Goal: Information Seeking & Learning: Understand process/instructions

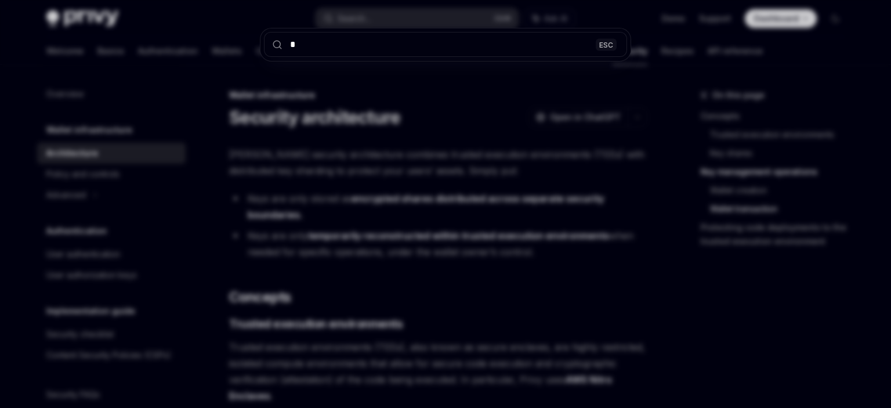
scroll to position [2144, 0]
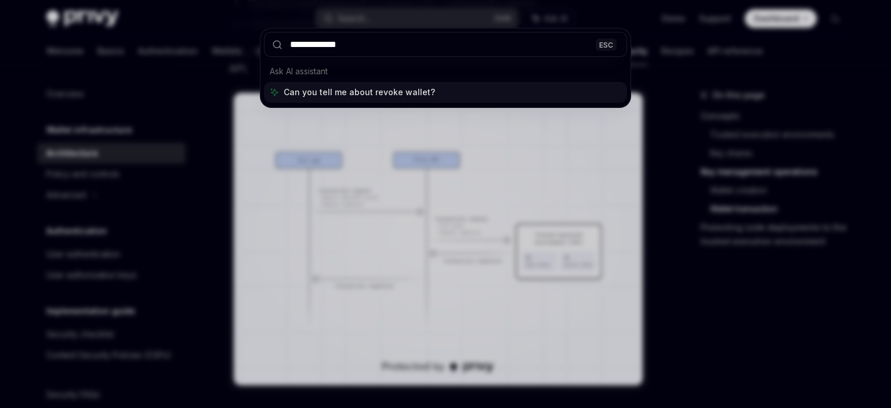
type input "**********"
type textarea "*"
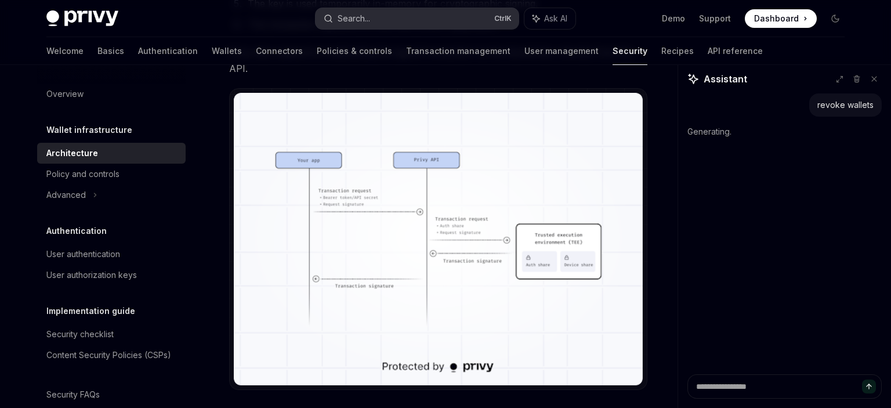
click at [355, 19] on div "Search..." at bounding box center [354, 19] width 32 height 14
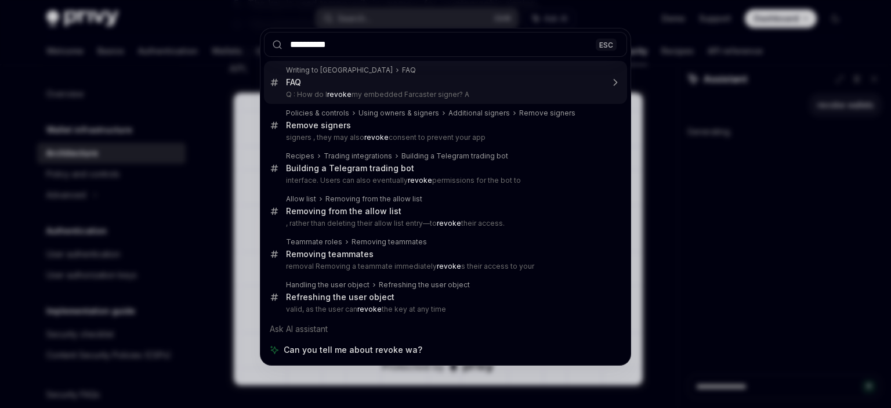
type input "**********"
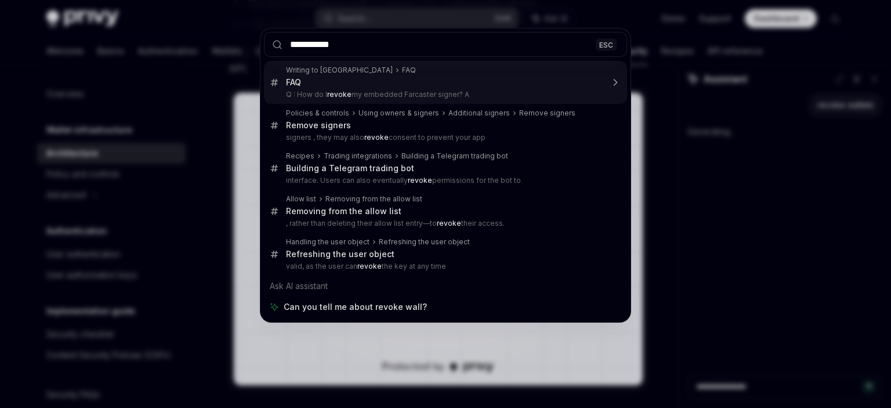
type textarea "*"
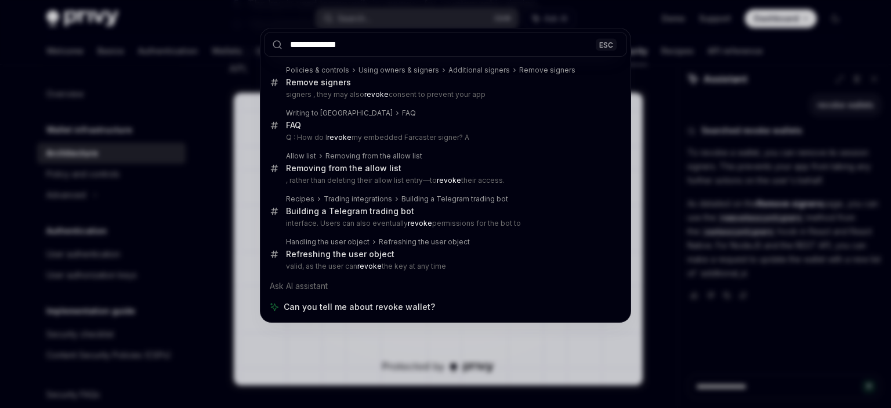
type input "**********"
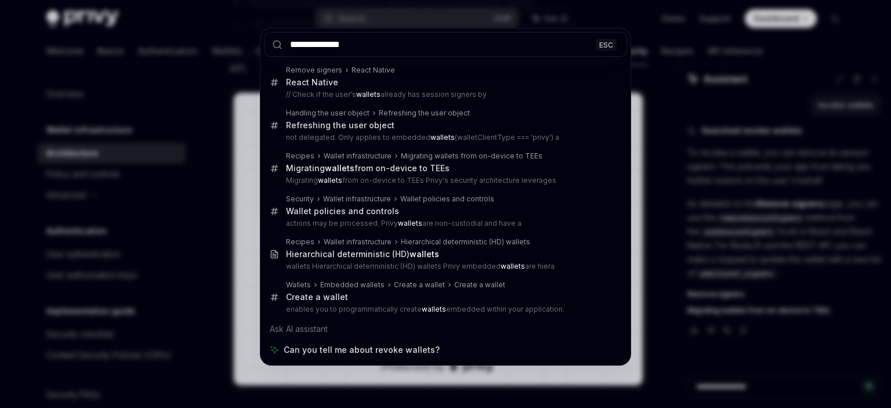
type textarea "*"
type input "**********"
click at [665, 151] on div "**********" at bounding box center [445, 204] width 891 height 408
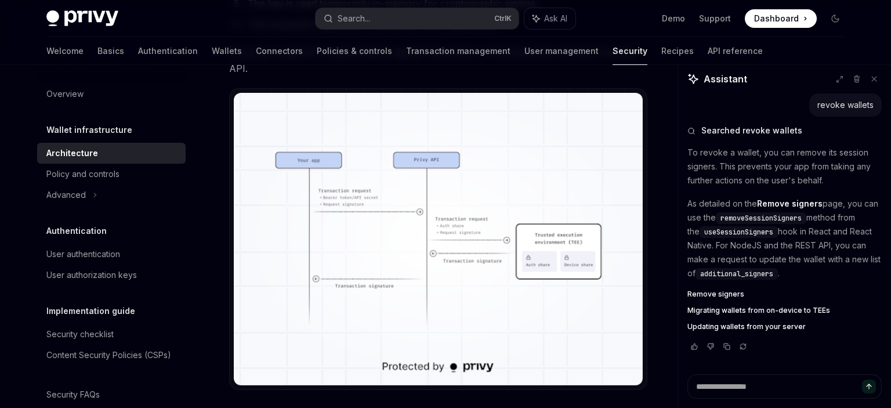
type textarea "*"
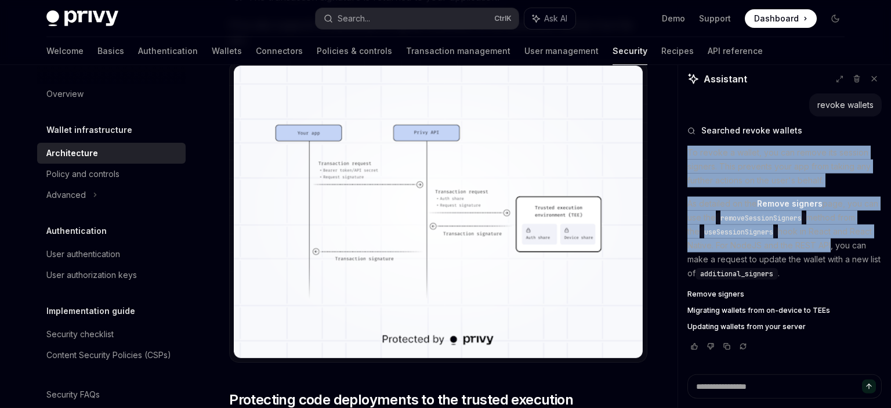
scroll to position [2205, 0]
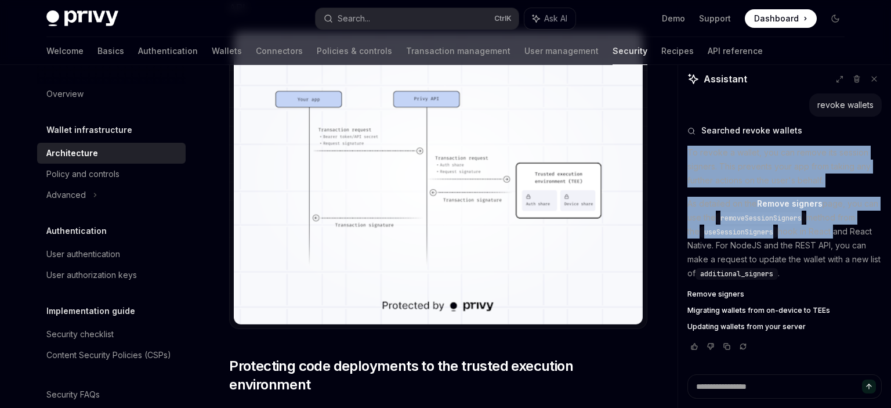
drag, startPoint x: 687, startPoint y: 152, endPoint x: 821, endPoint y: 231, distance: 155.5
click at [821, 231] on div "revoke wallets Searched revoke wallets To revoke a wallet, you can remove its s…" at bounding box center [784, 233] width 213 height 281
click at [783, 230] on p "As detailed on the Remove signers page, you can use the removeSessionSigners me…" at bounding box center [784, 239] width 194 height 84
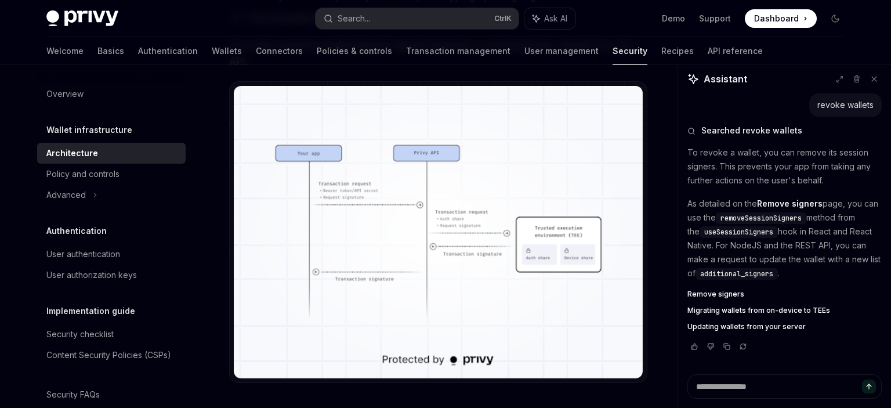
scroll to position [2144, 0]
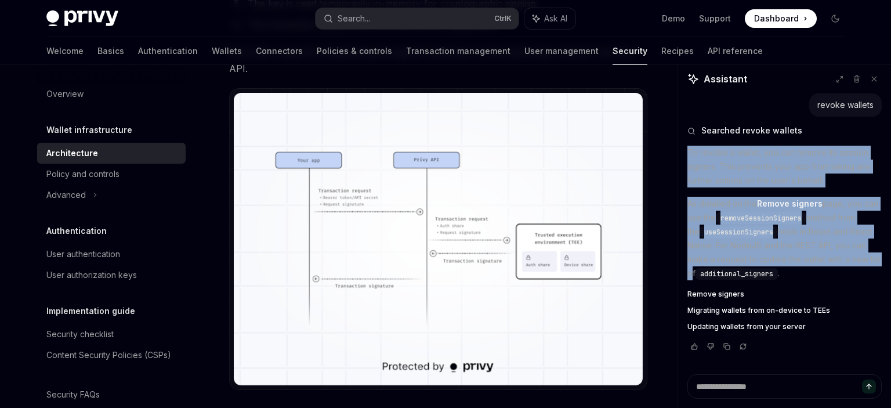
drag, startPoint x: 688, startPoint y: 151, endPoint x: 883, endPoint y: 261, distance: 223.1
click at [882, 261] on div "To revoke a wallet, you can remove its session signers. This prevents your app …" at bounding box center [784, 239] width 194 height 186
copy div "To revoke a wallet, you can remove its session signers. This prevents your app …"
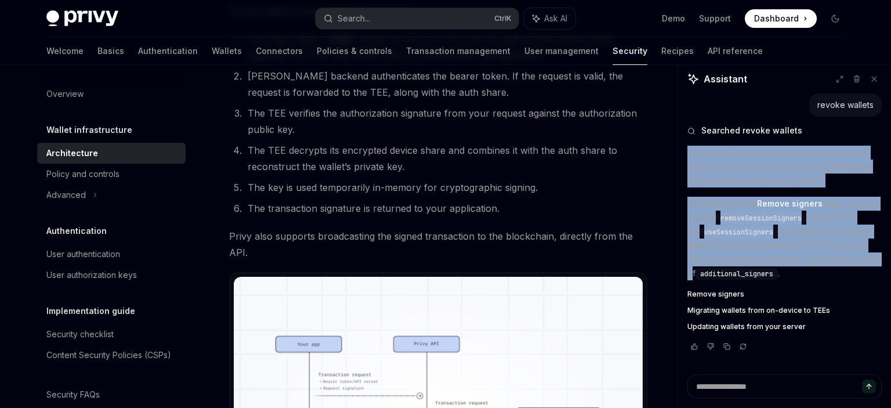
scroll to position [1715, 0]
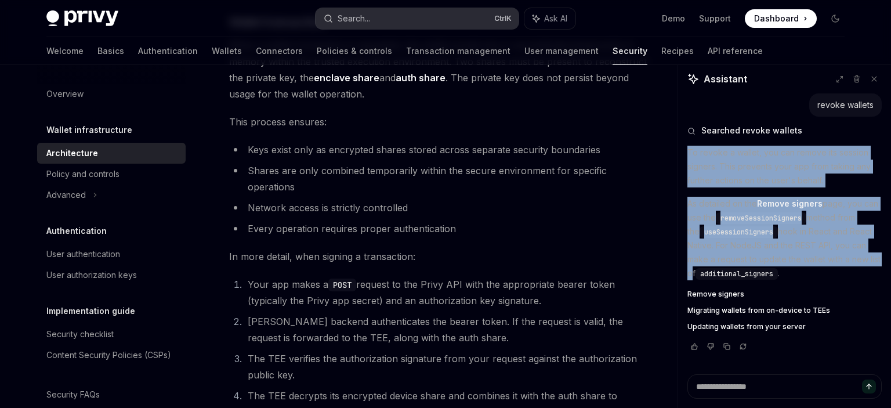
click at [365, 20] on div "Search..." at bounding box center [354, 19] width 32 height 14
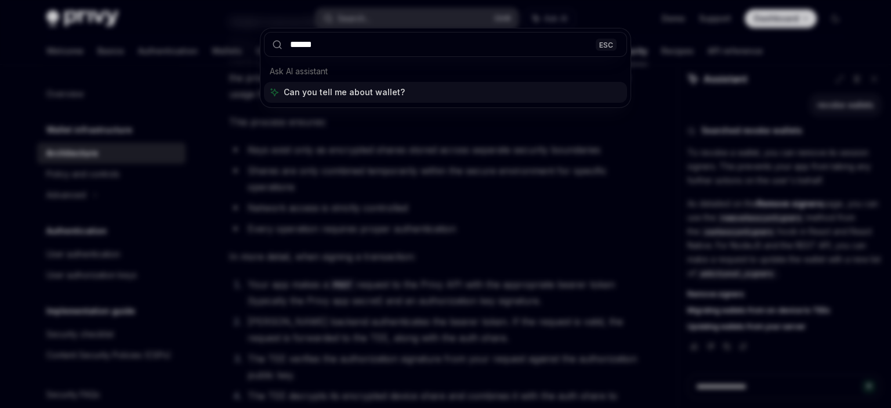
type input "*******"
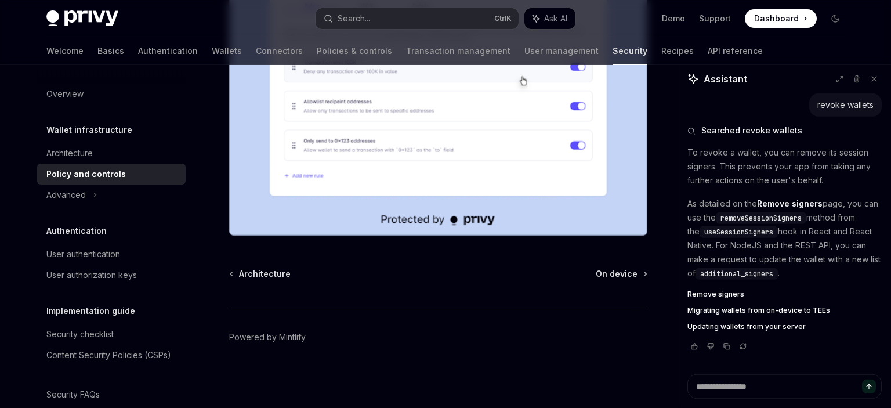
scroll to position [1619, 0]
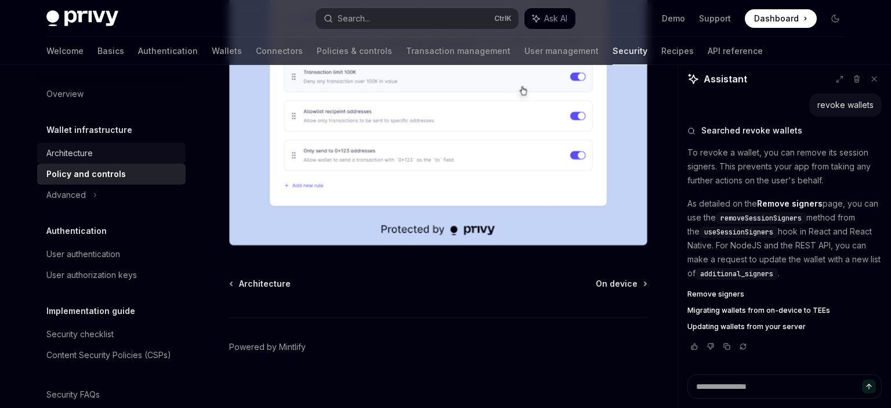
click at [93, 161] on link "Architecture" at bounding box center [111, 153] width 148 height 21
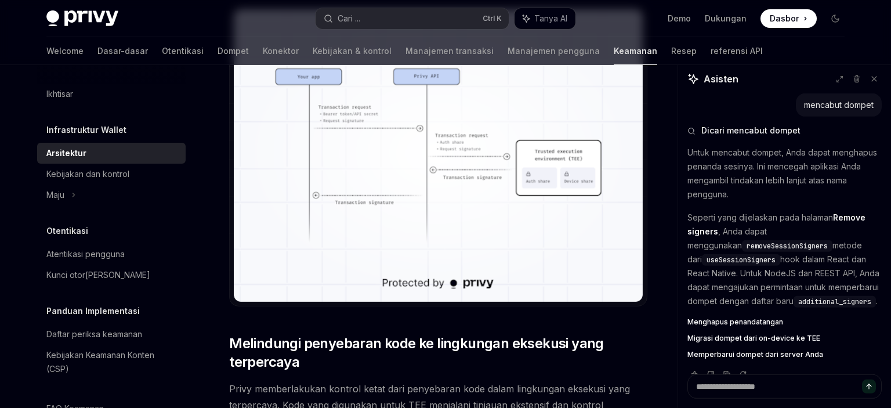
scroll to position [2288, 0]
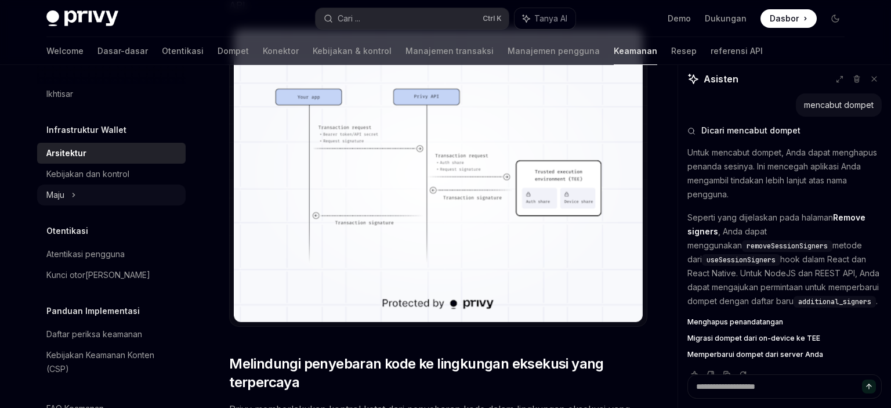
click at [98, 194] on div "Maju" at bounding box center [111, 194] width 148 height 21
type textarea "*"
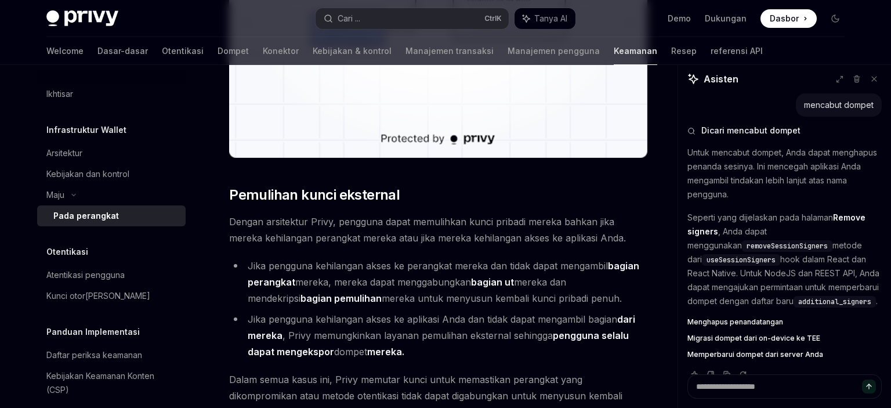
scroll to position [3475, 0]
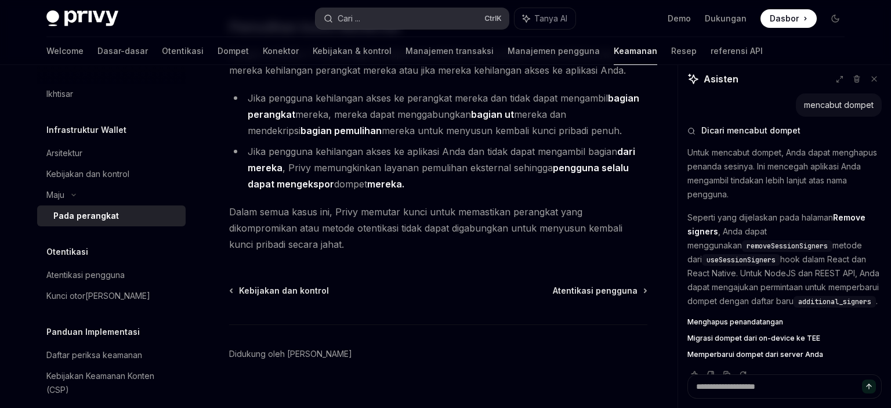
click at [386, 21] on button "Cari ... Ctrl K" at bounding box center [412, 18] width 193 height 21
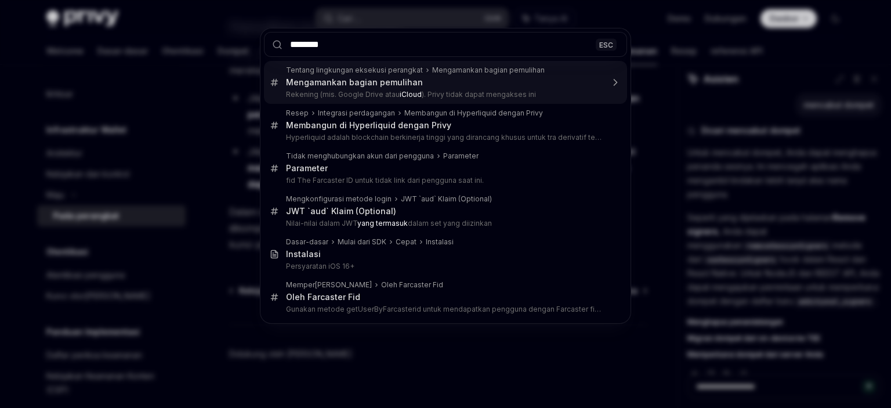
type input "*********"
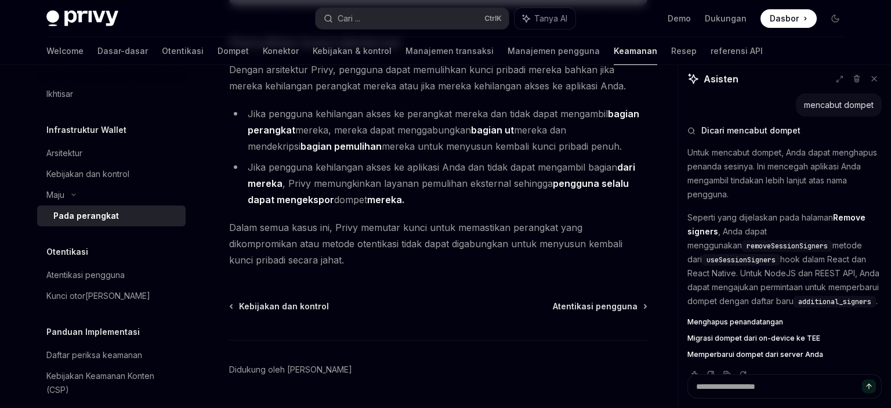
scroll to position [3463, 0]
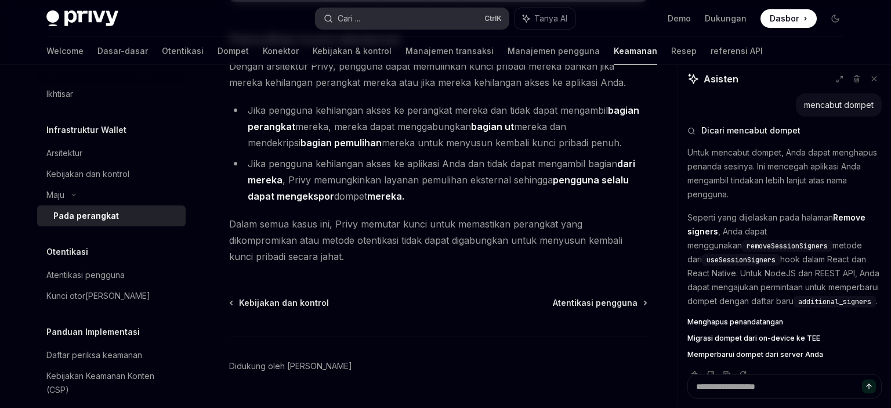
click at [418, 16] on button "Cari ... Ctrl K" at bounding box center [412, 18] width 193 height 21
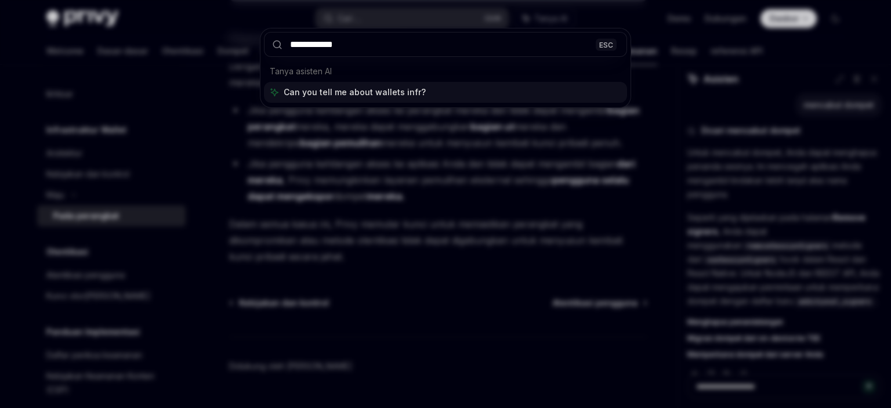
type input "**********"
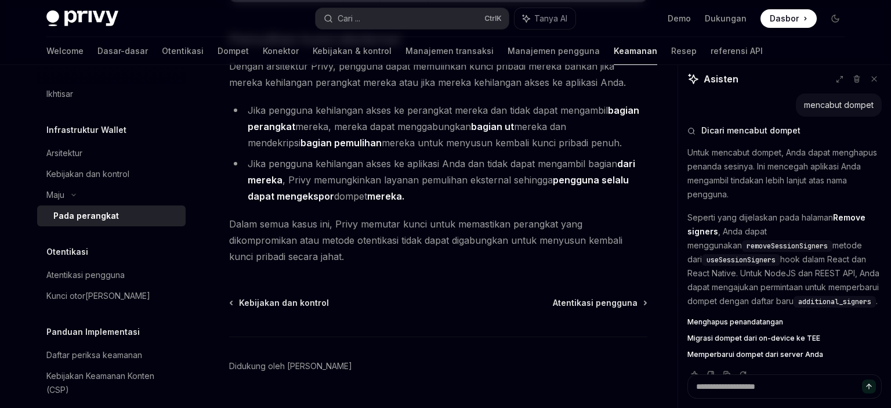
scroll to position [440, 0]
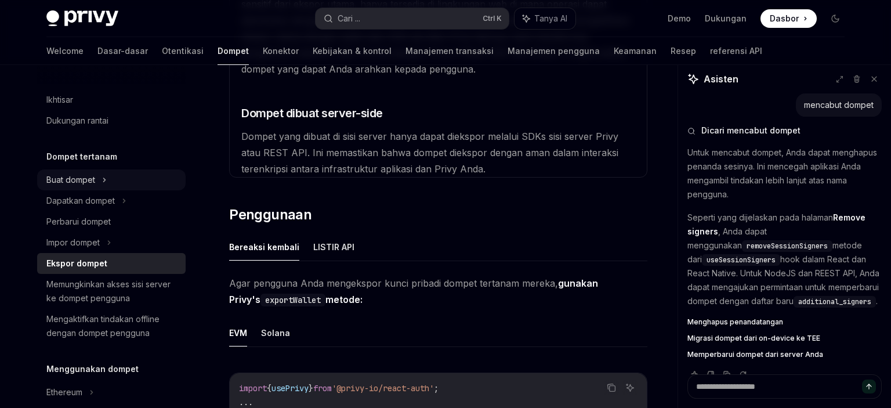
click at [103, 186] on icon at bounding box center [104, 180] width 5 height 14
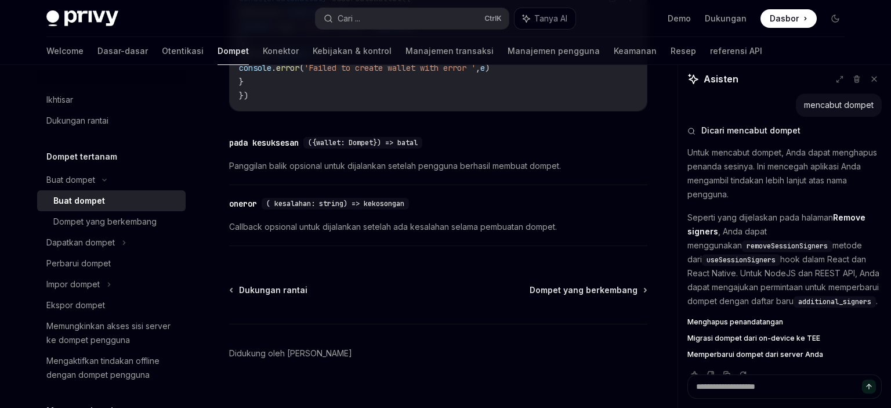
scroll to position [1035, 0]
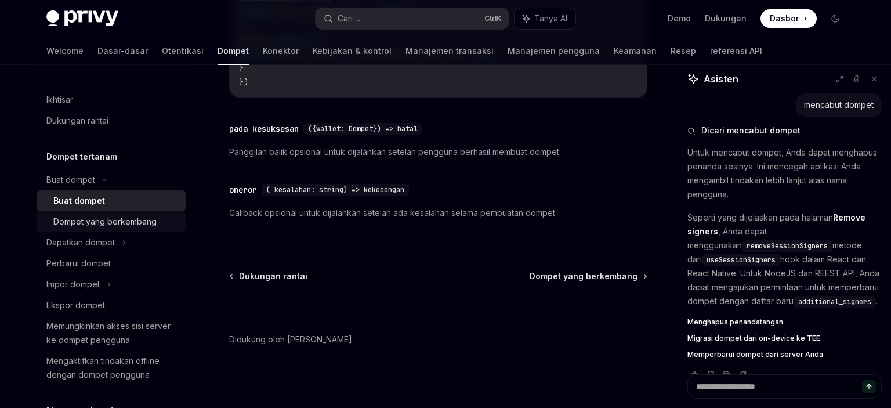
click at [113, 223] on div "Dompet yang berkembang" at bounding box center [104, 222] width 103 height 14
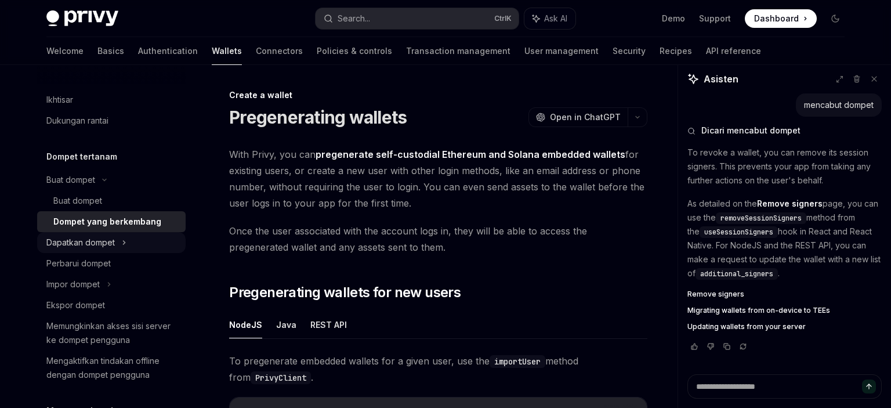
drag, startPoint x: 104, startPoint y: 242, endPoint x: 114, endPoint y: 238, distance: 10.4
click at [104, 242] on div "Dapatkan dompet" at bounding box center [80, 242] width 68 height 14
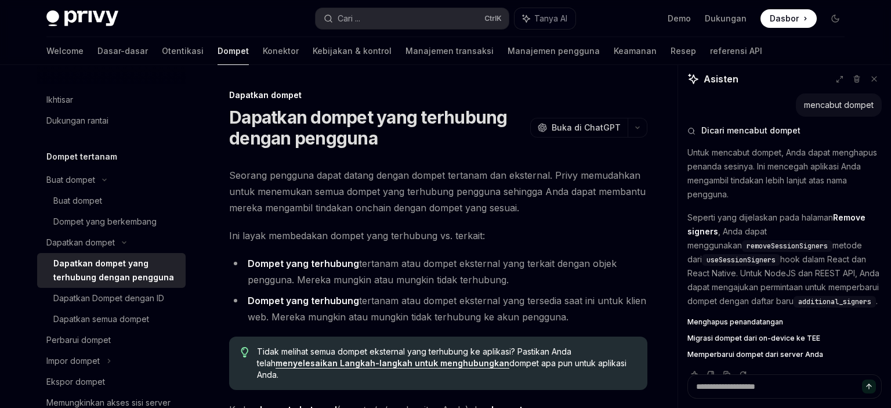
click at [737, 231] on p "Seperti yang dijelaskan pada halaman Remove signers , Anda dapat menggunakan re…" at bounding box center [784, 259] width 194 height 97
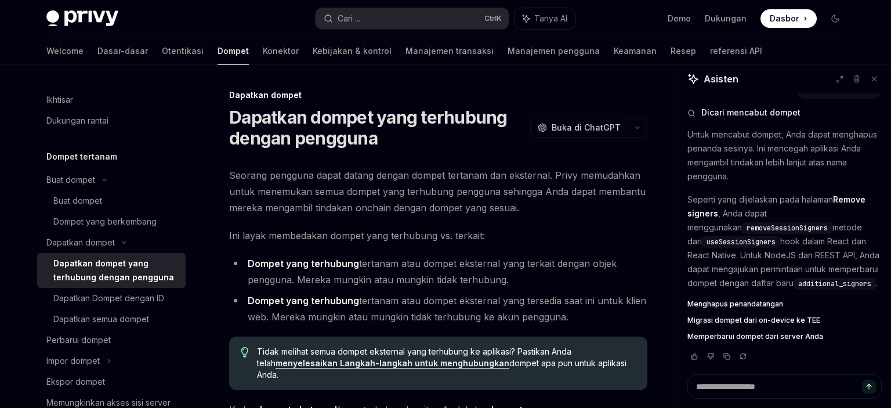
click at [738, 305] on span "Menghapus penandatangan" at bounding box center [735, 303] width 96 height 9
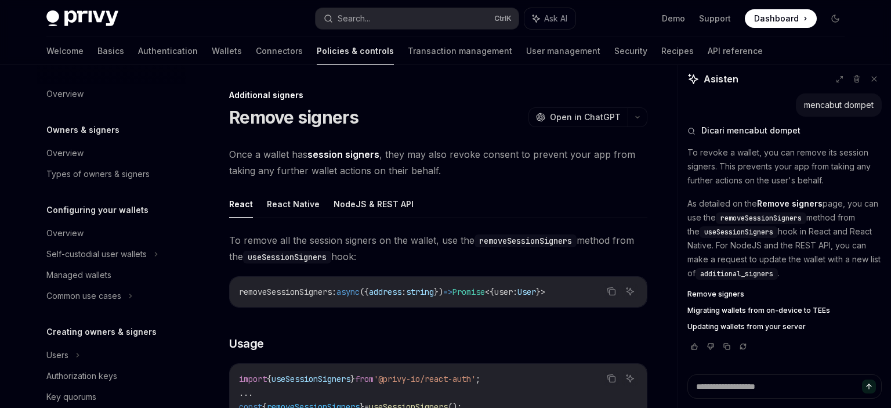
scroll to position [365, 0]
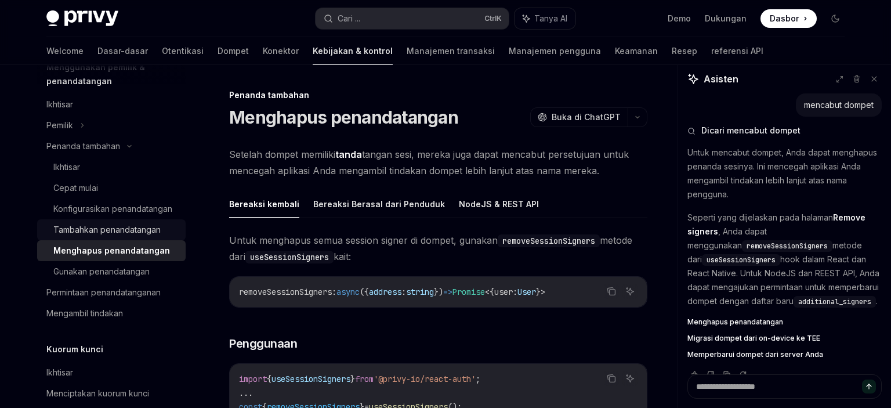
click at [106, 234] on div "Tambahkan penandatangan" at bounding box center [106, 230] width 107 height 14
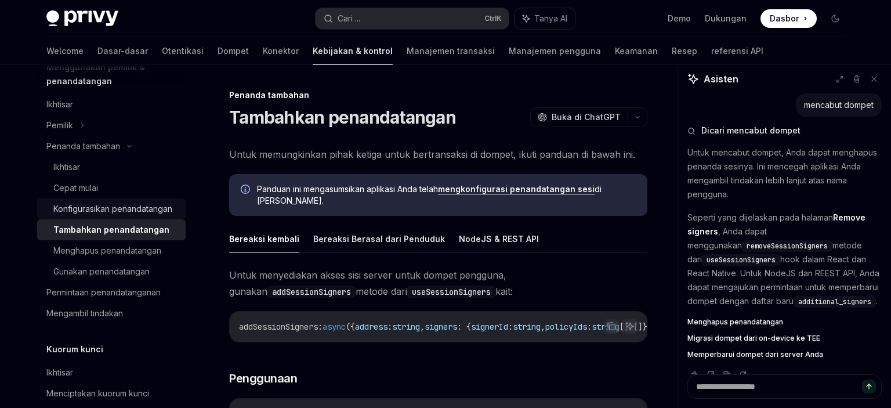
click at [133, 205] on div "Konfigurasikan penandatangan" at bounding box center [112, 209] width 119 height 14
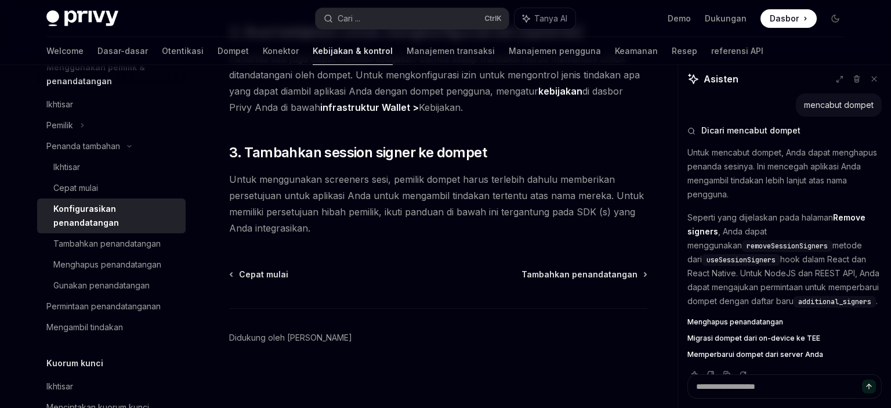
scroll to position [313, 0]
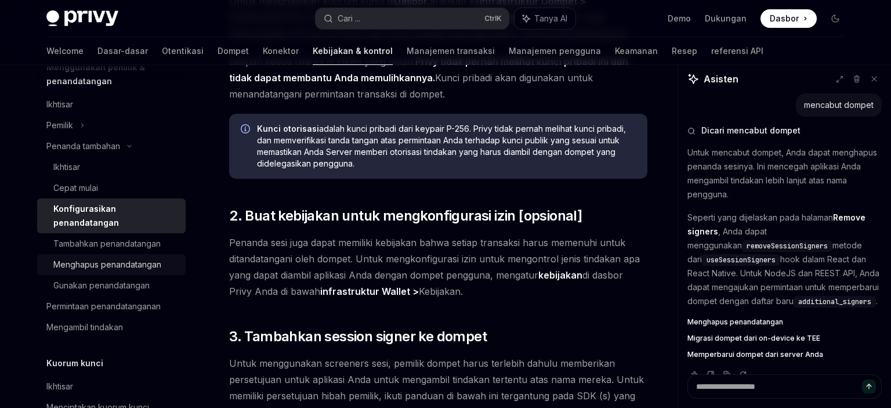
click at [104, 258] on div "Menghapus penandatangan" at bounding box center [107, 265] width 108 height 14
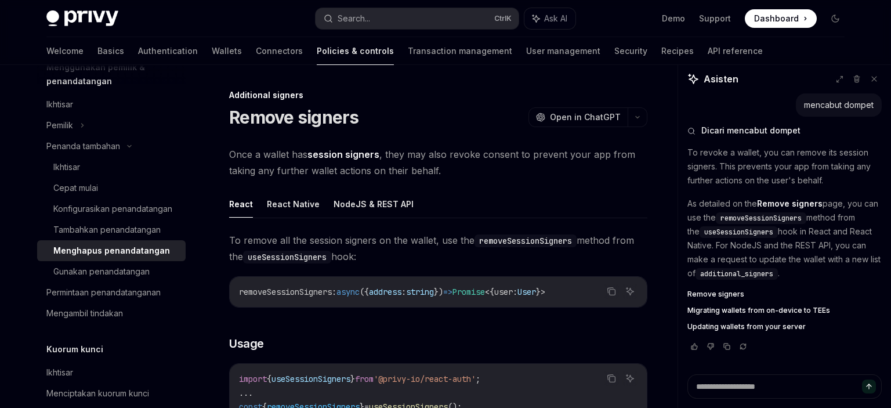
type textarea "*"
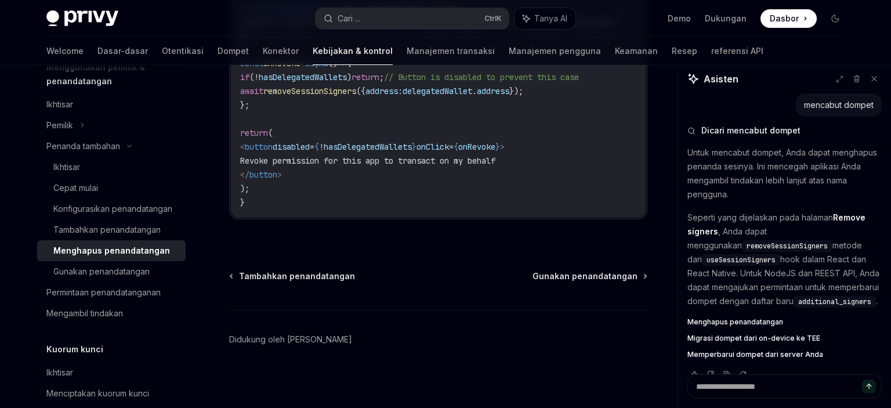
scroll to position [914, 0]
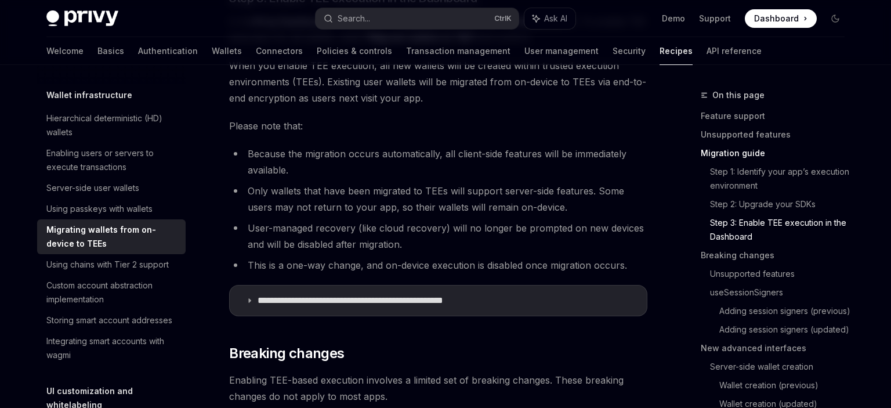
scroll to position [1090, 0]
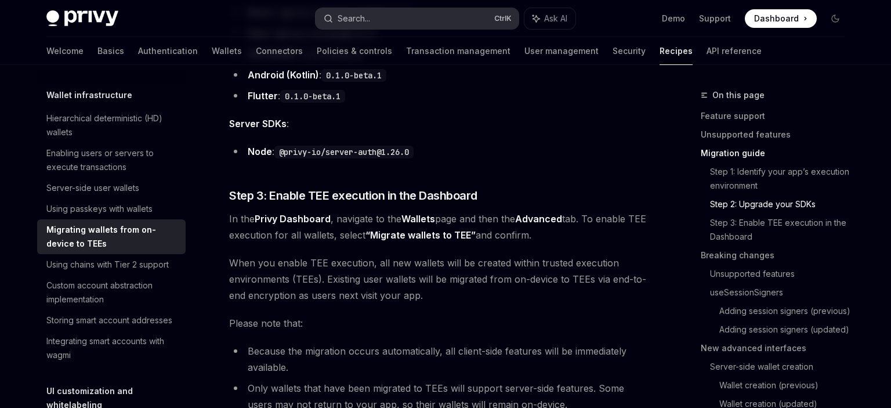
click at [357, 19] on div "Search..." at bounding box center [354, 19] width 32 height 14
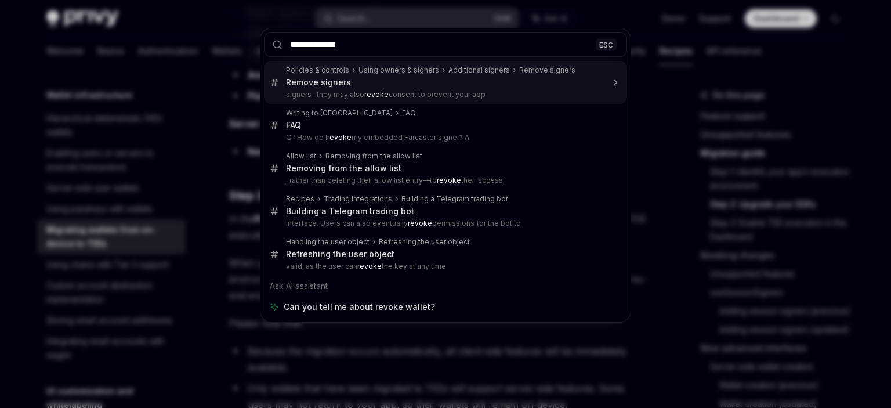
type input "**********"
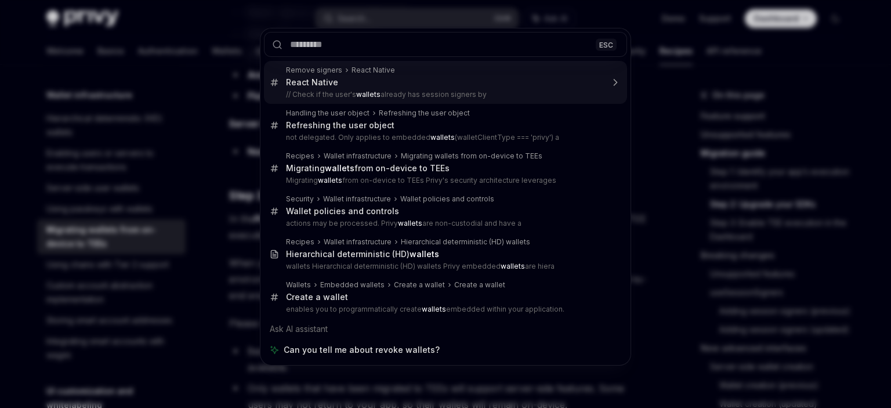
type textarea "*"
